Goal: Transaction & Acquisition: Purchase product/service

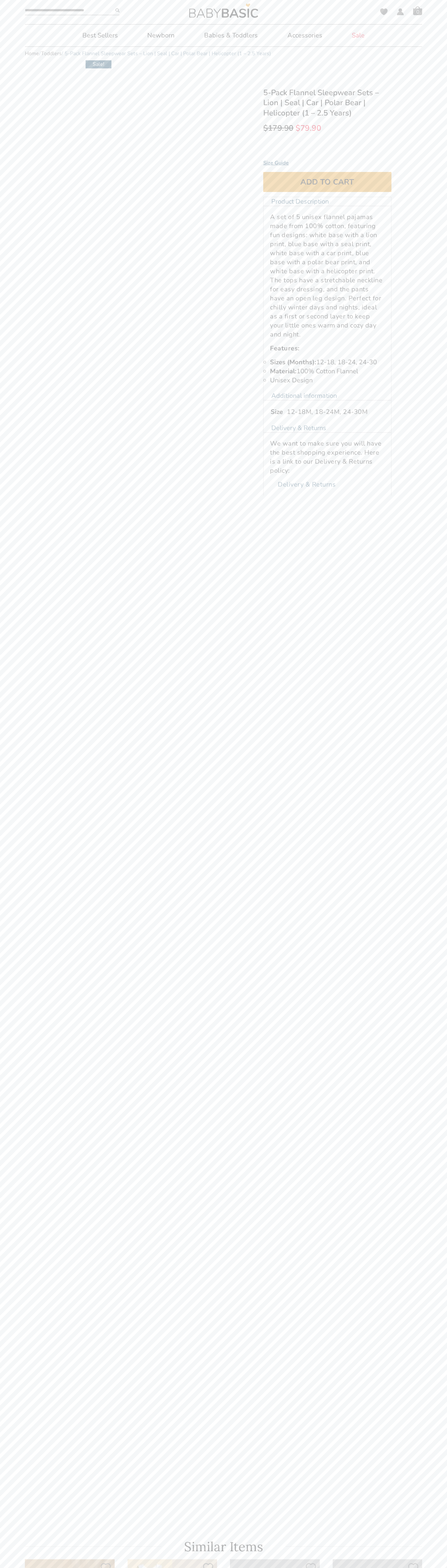
select select "******"
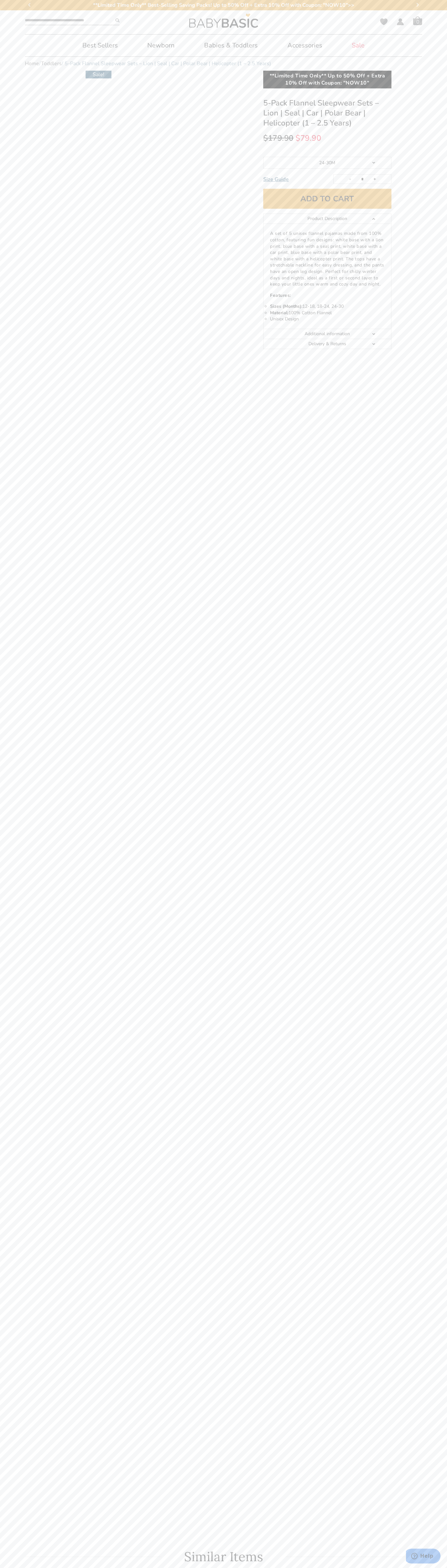
click at [327, 307] on li "Sizes (Months): 12-18, 18-24, 24-30" at bounding box center [327, 306] width 114 height 7
